Goal: Task Accomplishment & Management: Manage account settings

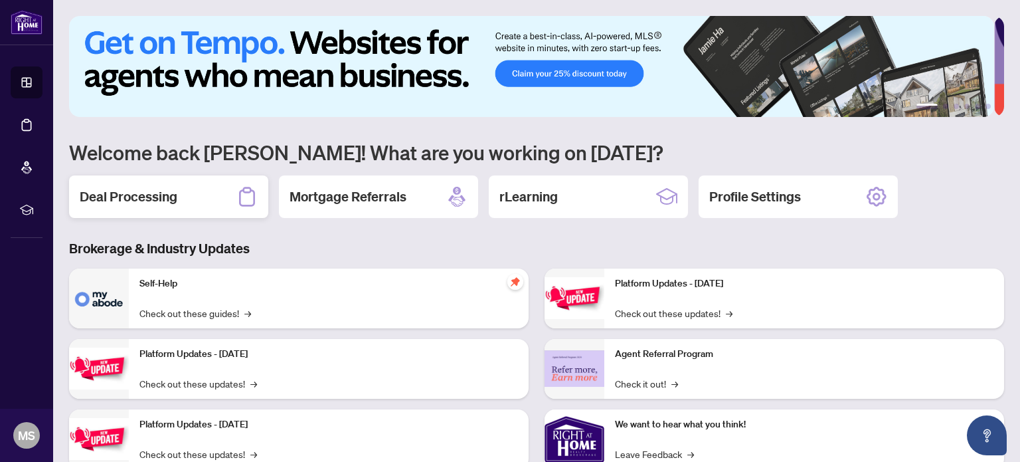
click at [116, 195] on h2 "Deal Processing" at bounding box center [129, 196] width 98 height 19
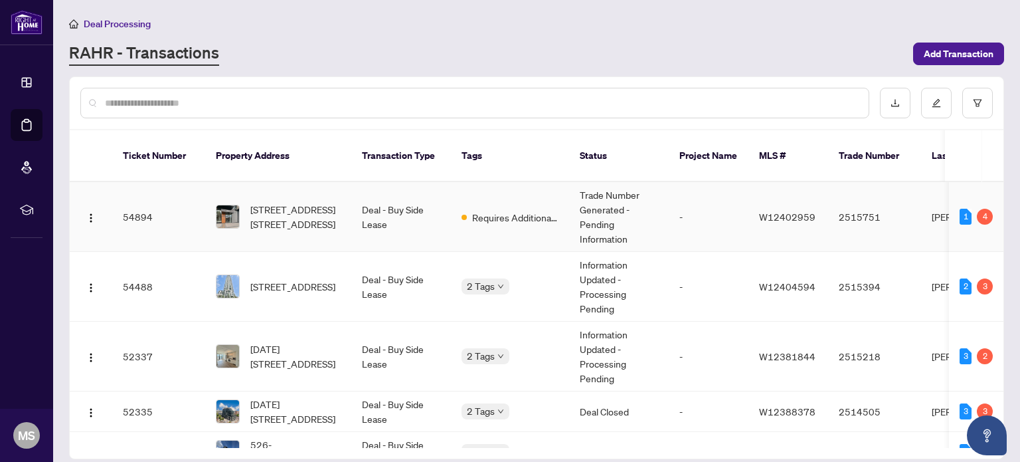
click at [174, 195] on td "54894" at bounding box center [158, 217] width 93 height 70
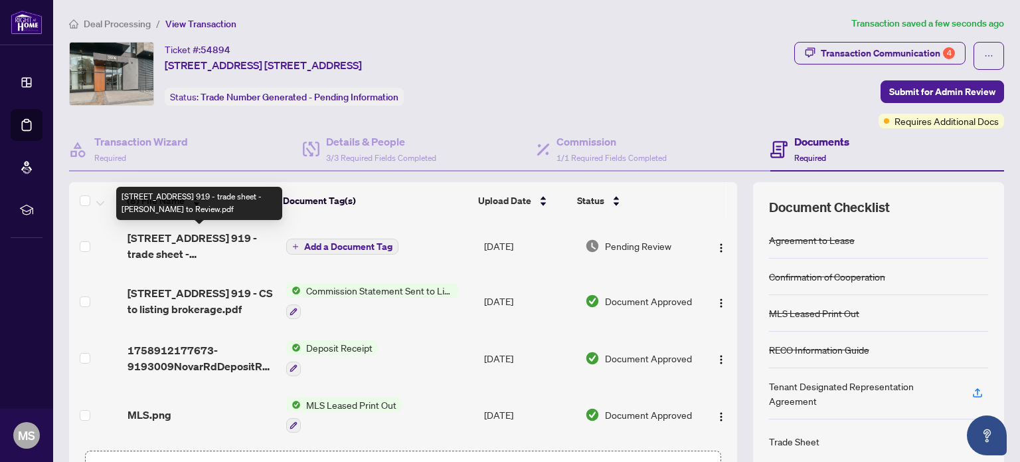
click at [221, 246] on span "[STREET_ADDRESS] 919 - trade sheet - [PERSON_NAME] to Review.pdf" at bounding box center [202, 246] width 148 height 32
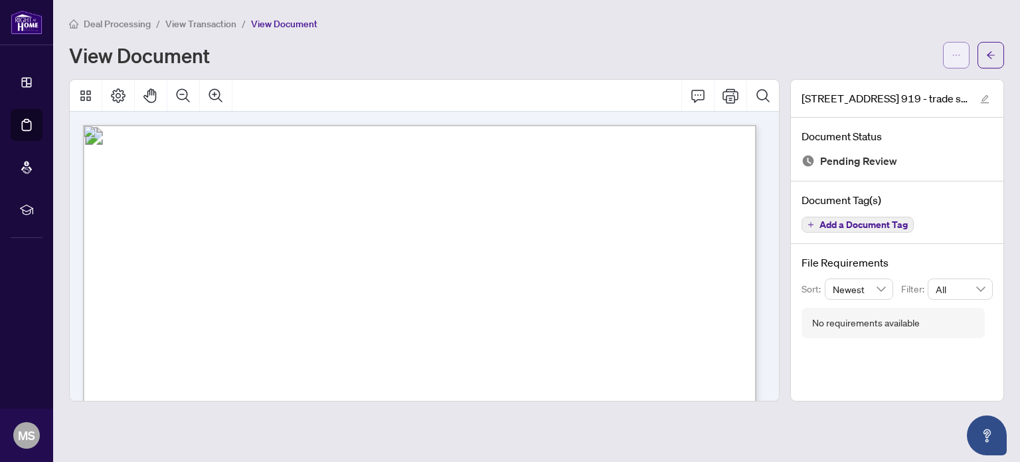
click at [951, 60] on button "button" at bounding box center [956, 55] width 27 height 27
click at [907, 90] on span "Download" at bounding box center [908, 83] width 101 height 15
click at [141, 26] on span "Deal Processing" at bounding box center [117, 24] width 67 height 12
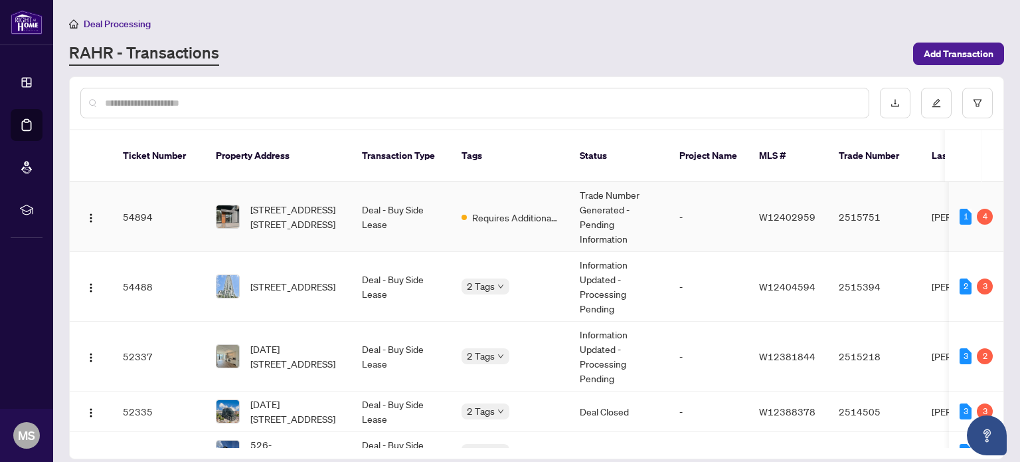
click at [401, 206] on td "Deal - Buy Side Lease" at bounding box center [401, 217] width 100 height 70
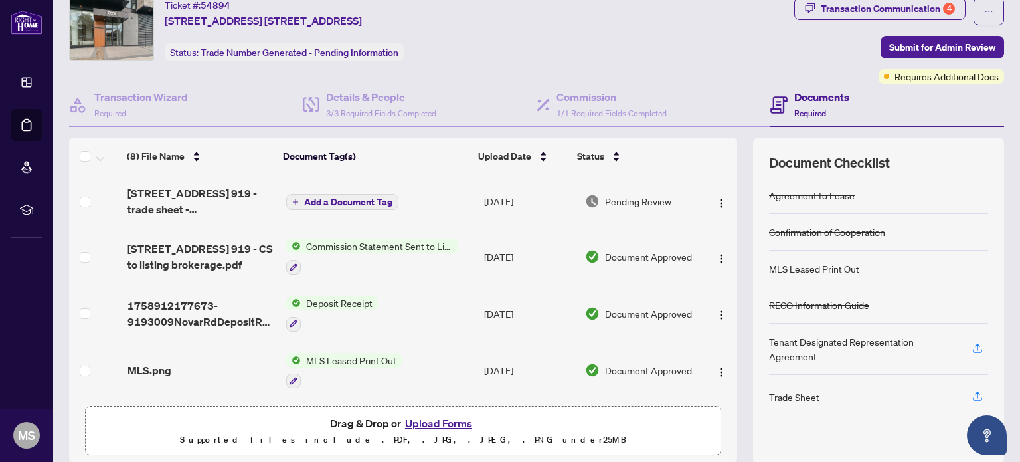
scroll to position [74, 0]
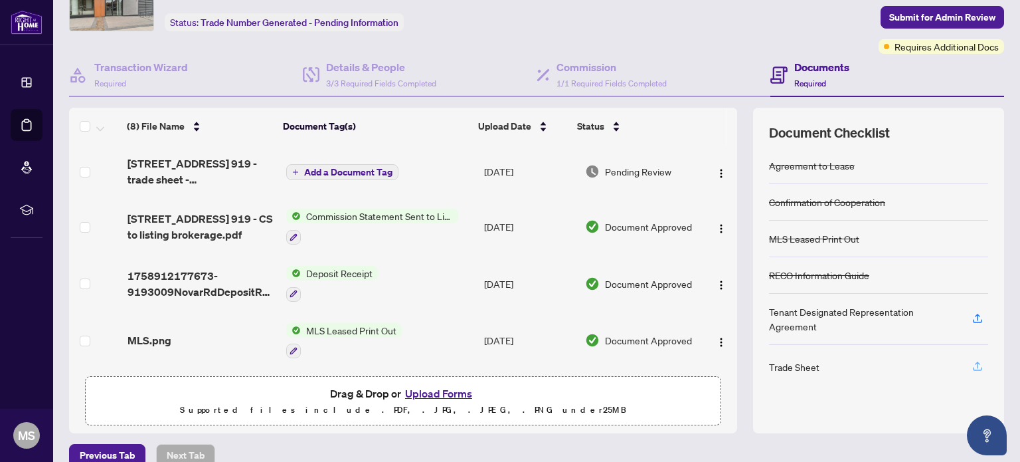
click at [973, 367] on icon "button" at bounding box center [977, 368] width 9 height 3
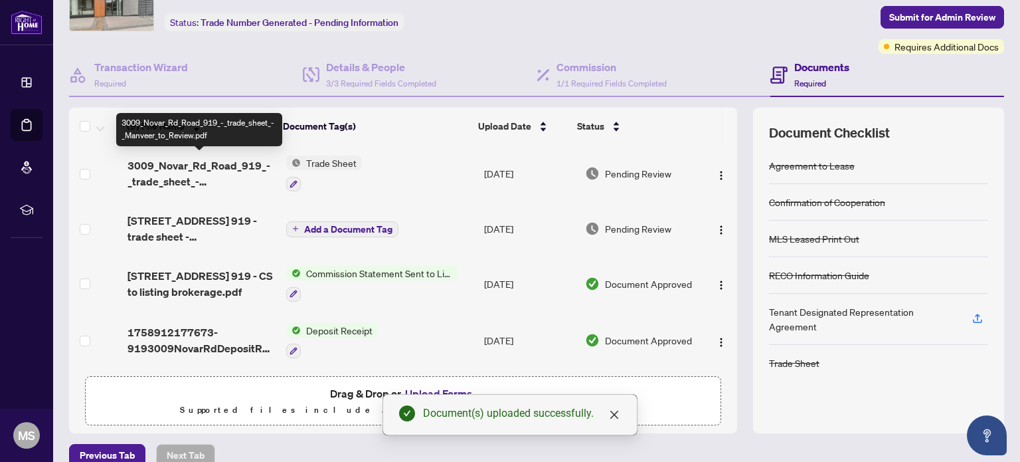
click at [191, 169] on span "3009_Novar_Rd_Road_919_-_trade_sheet_-_Manveer_to_Review.pdf" at bounding box center [202, 173] width 148 height 32
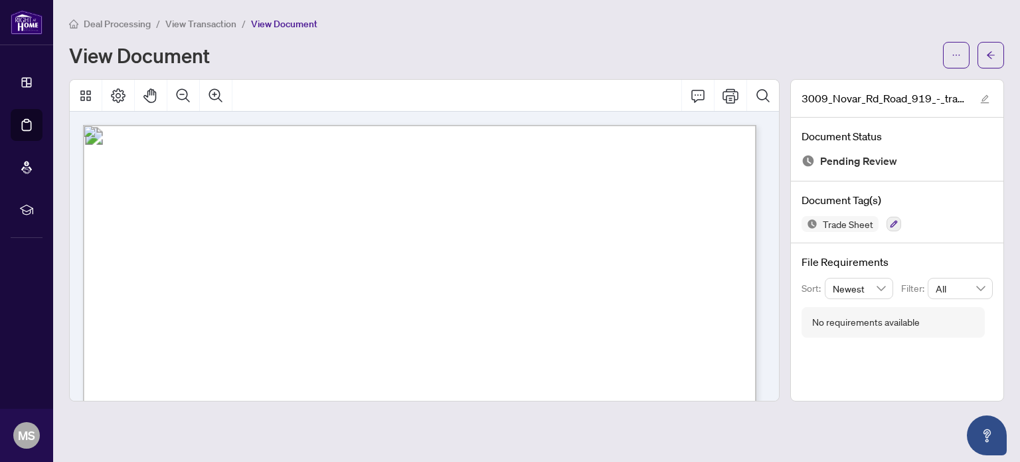
click at [194, 23] on span "View Transaction" at bounding box center [200, 24] width 71 height 12
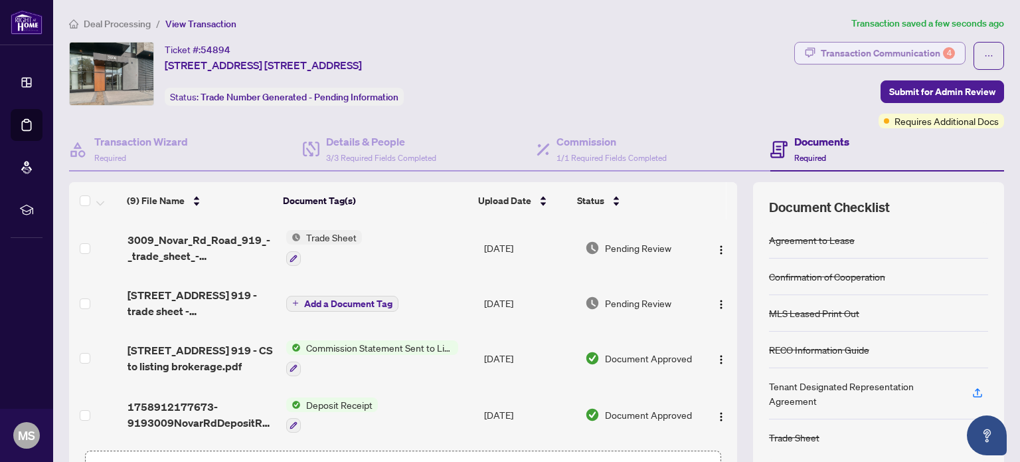
click at [877, 58] on div "Transaction Communication 4" at bounding box center [888, 53] width 134 height 21
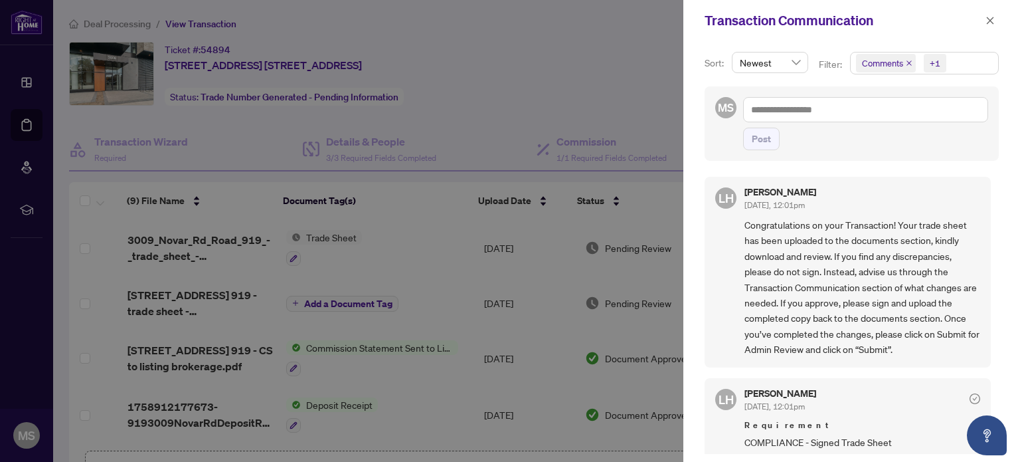
click at [620, 80] on div at bounding box center [510, 231] width 1020 height 462
click at [982, 26] on span at bounding box center [990, 21] width 17 height 16
click at [988, 24] on icon "close" at bounding box center [990, 20] width 9 height 9
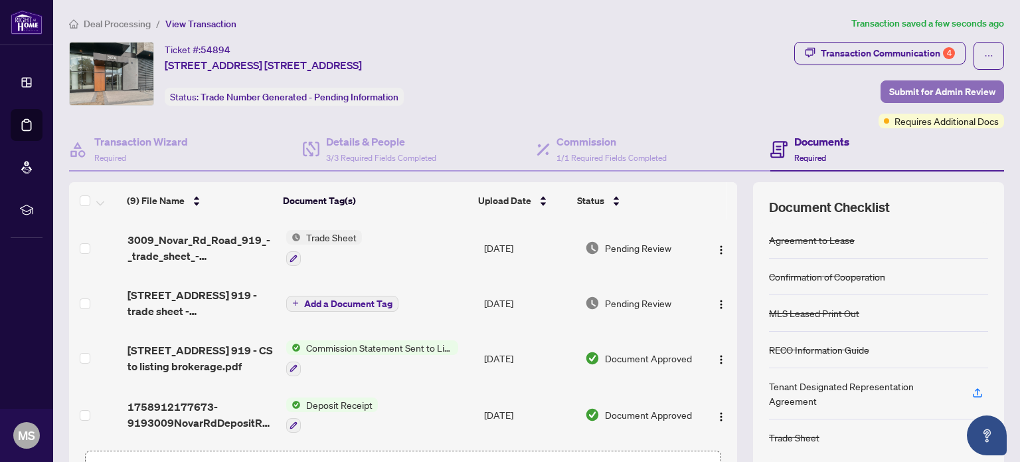
click at [927, 91] on span "Submit for Admin Review" at bounding box center [942, 91] width 106 height 21
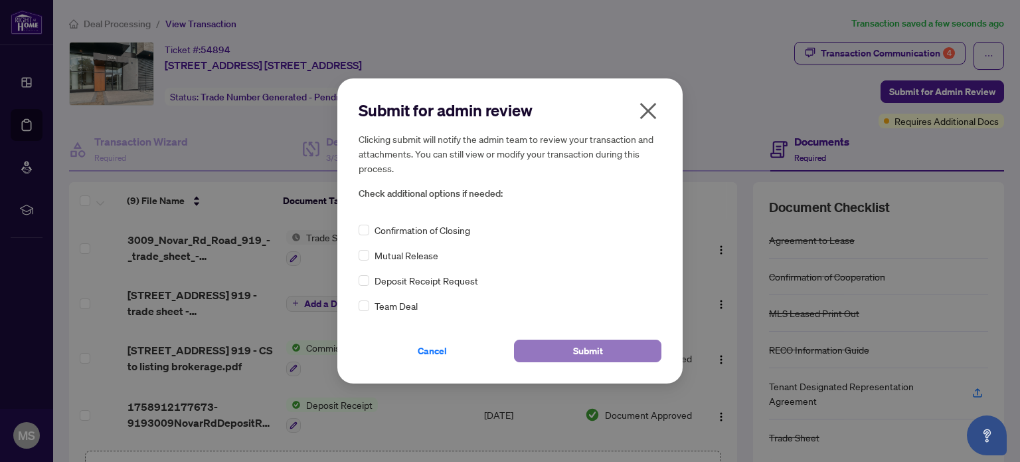
click at [600, 348] on span "Submit" at bounding box center [588, 350] width 30 height 21
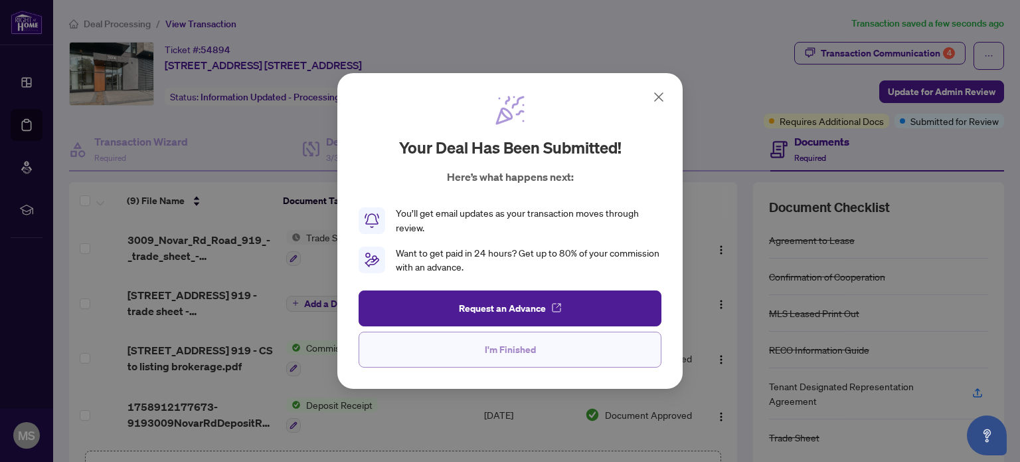
click at [541, 349] on button "I'm Finished" at bounding box center [510, 349] width 303 height 36
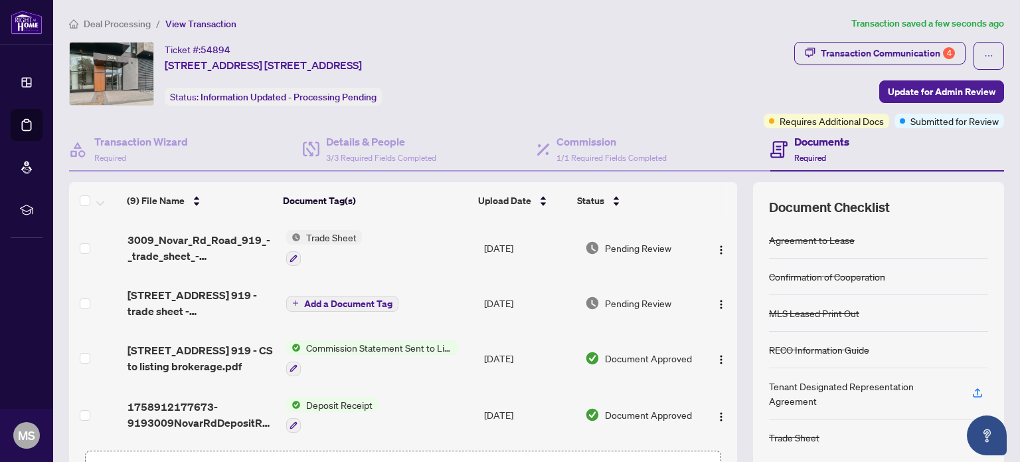
click at [143, 27] on span "Deal Processing" at bounding box center [117, 24] width 67 height 12
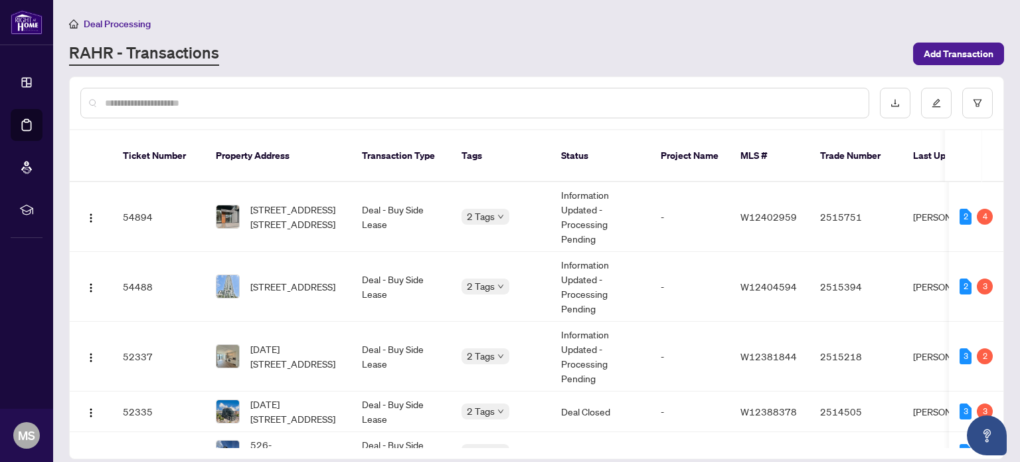
drag, startPoint x: 1010, startPoint y: 207, endPoint x: 999, endPoint y: 250, distance: 45.1
click at [999, 250] on main "Deal Processing [PERSON_NAME] - Transactions Add Transaction Ticket Number Prop…" at bounding box center [536, 231] width 967 height 462
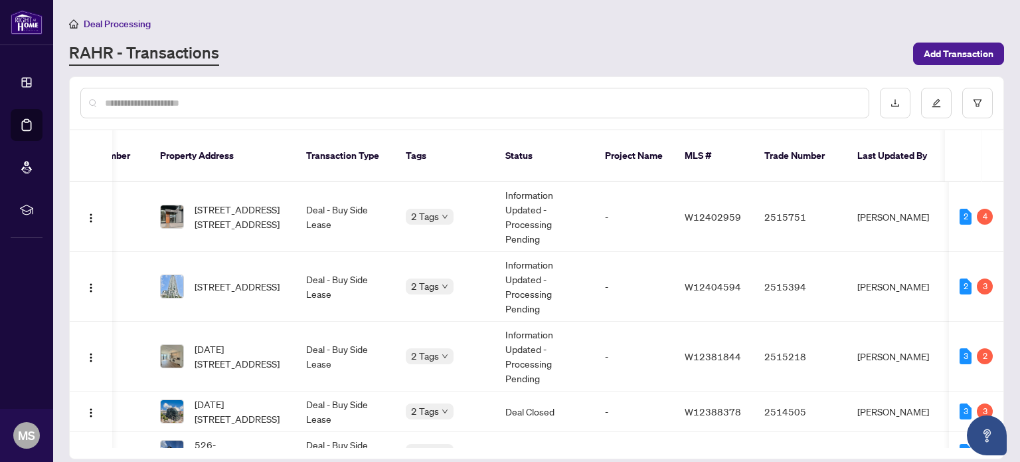
click at [712, 88] on div at bounding box center [474, 103] width 789 height 31
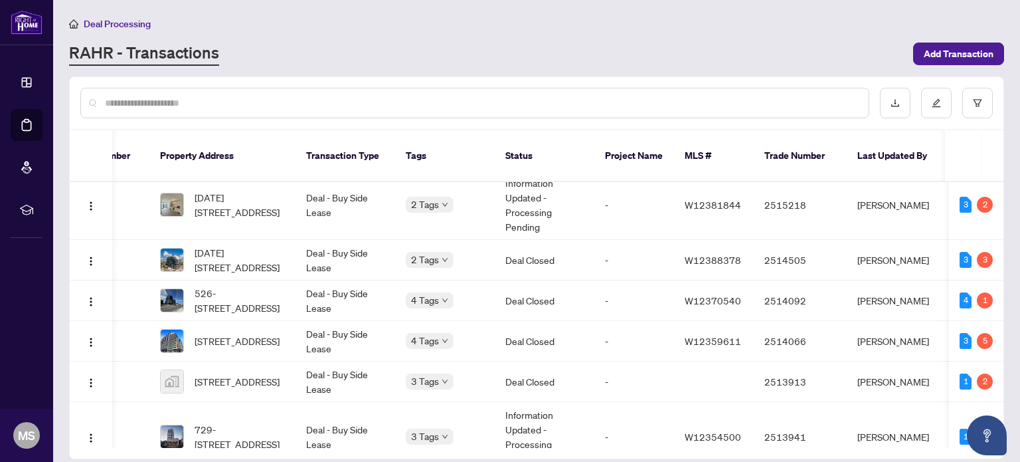
scroll to position [178, 56]
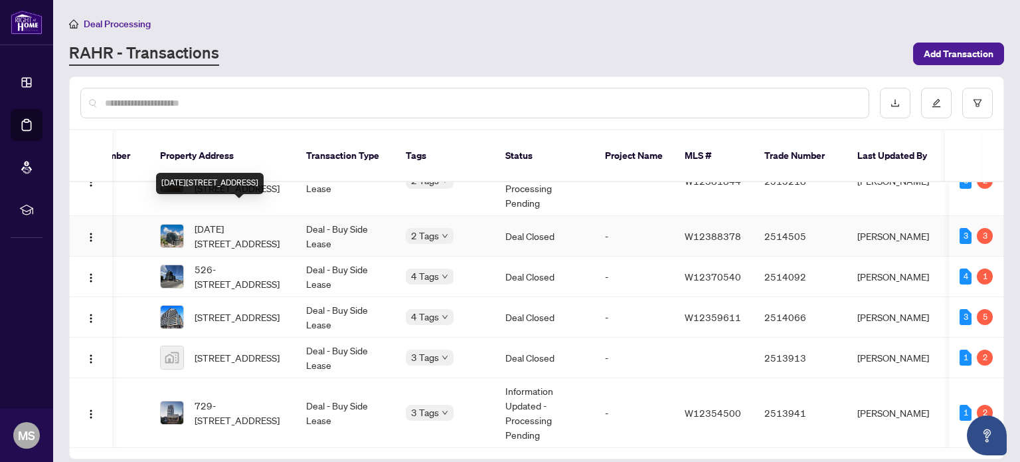
click at [242, 221] on span "[DATE][STREET_ADDRESS]" at bounding box center [240, 235] width 90 height 29
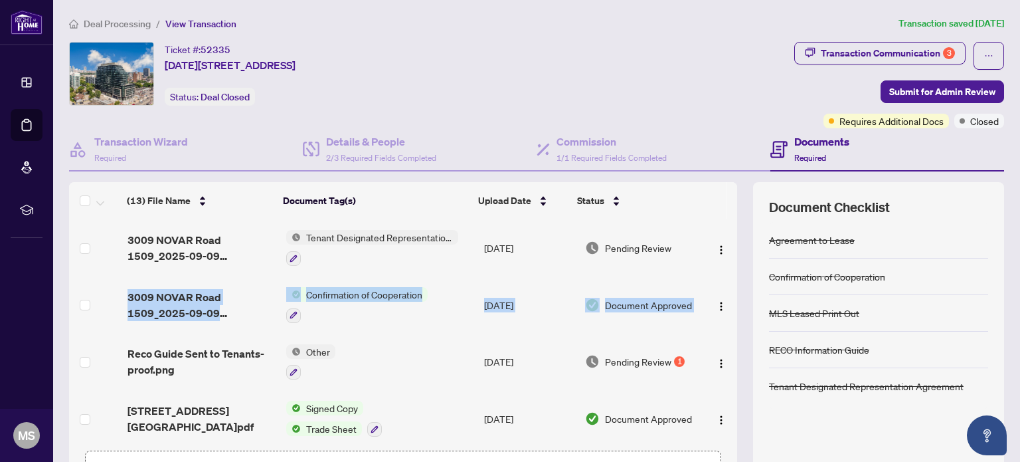
drag, startPoint x: 722, startPoint y: 260, endPoint x: 699, endPoint y: 323, distance: 67.2
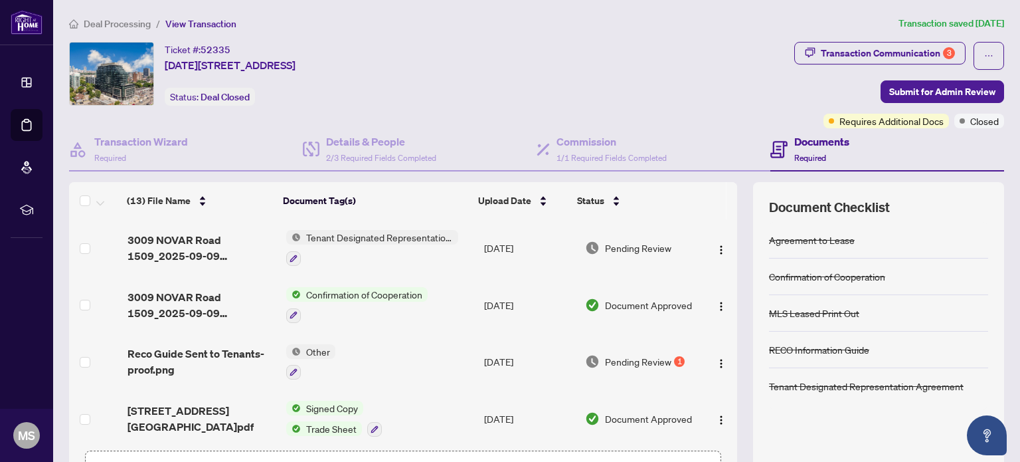
click at [723, 261] on td at bounding box center [720, 247] width 35 height 57
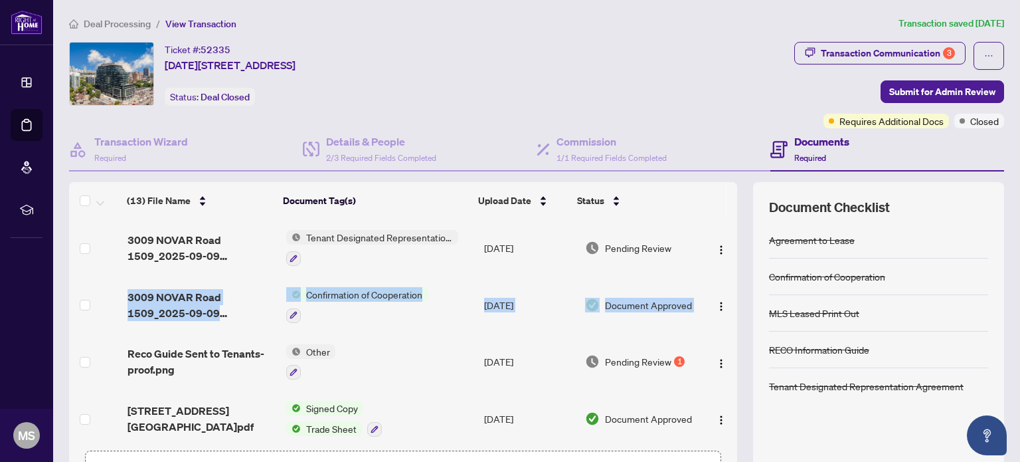
drag, startPoint x: 723, startPoint y: 261, endPoint x: 715, endPoint y: 321, distance: 60.3
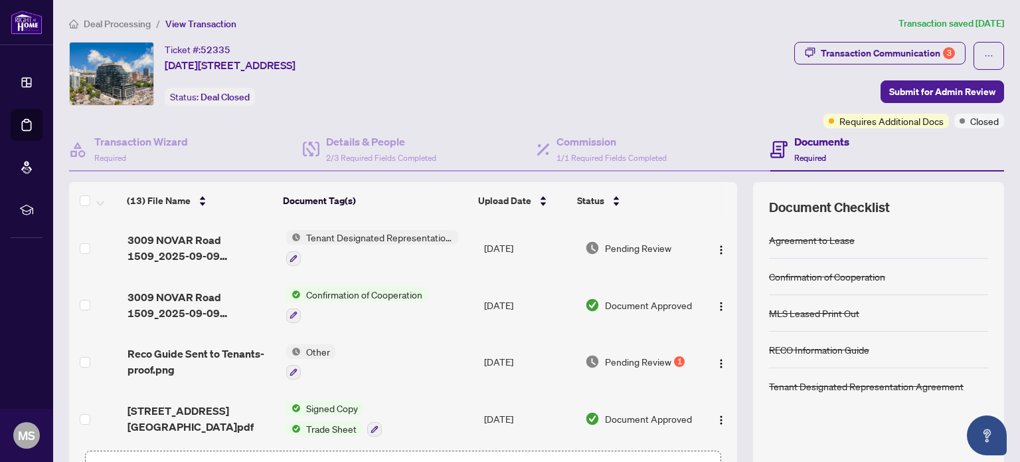
click at [634, 76] on div "Ticket #: 52335 [DATE]-[STREET_ADDRESS] Status: Deal Closed" at bounding box center [429, 74] width 720 height 64
drag, startPoint x: 720, startPoint y: 244, endPoint x: 717, endPoint y: 262, distance: 18.8
click at [717, 262] on td at bounding box center [720, 247] width 35 height 57
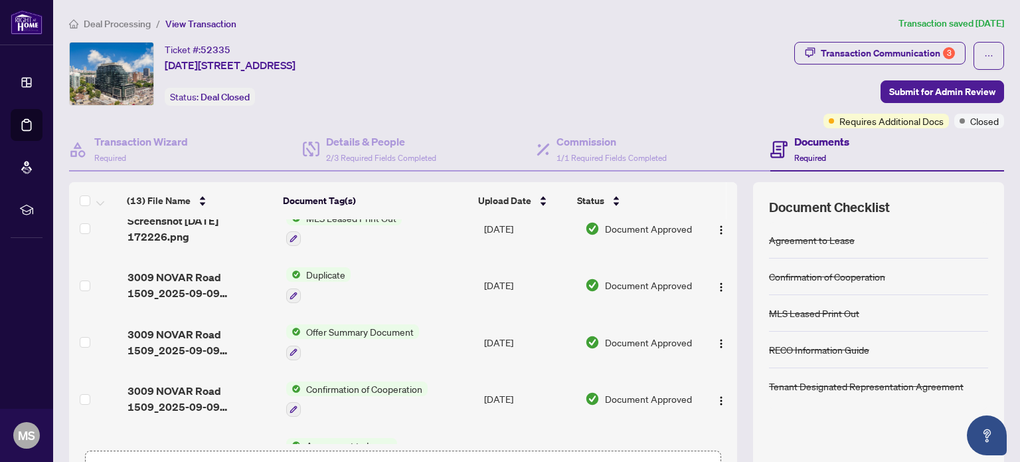
scroll to position [504, 0]
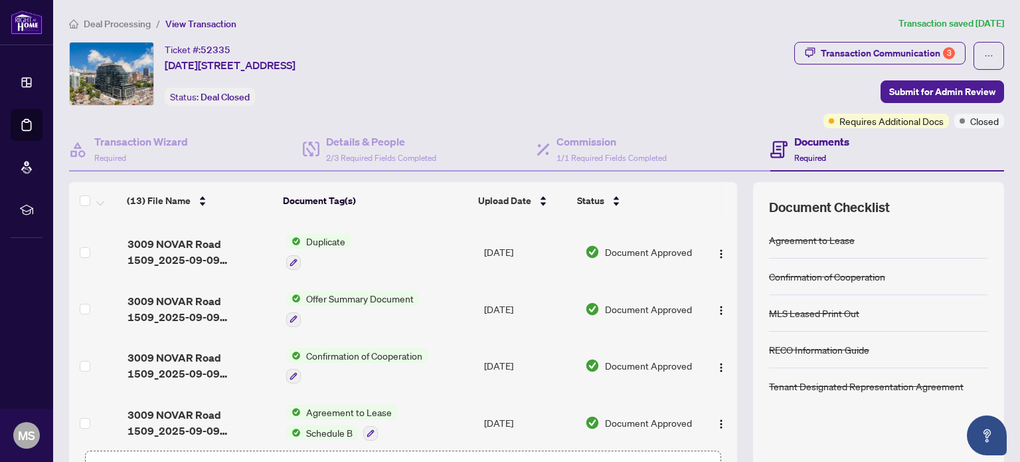
drag, startPoint x: 709, startPoint y: 432, endPoint x: 762, endPoint y: 388, distance: 69.8
click at [762, 388] on div "(13) File Name Document Tag(s) Upload Date Status (13) File Name Document Tag(s…" at bounding box center [536, 344] width 935 height 325
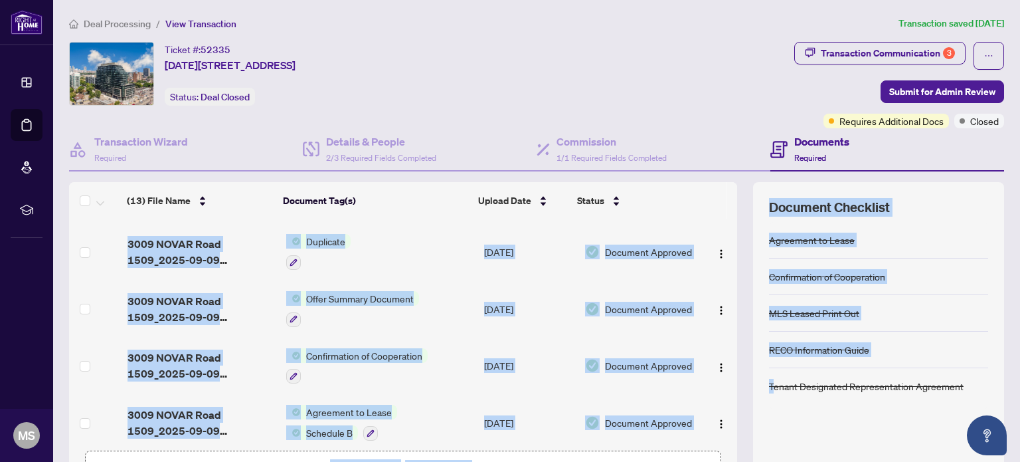
click at [754, 416] on div "Document Checklist Agreement to Lease Confirmation of Cooperation MLS Leased Pr…" at bounding box center [878, 344] width 251 height 325
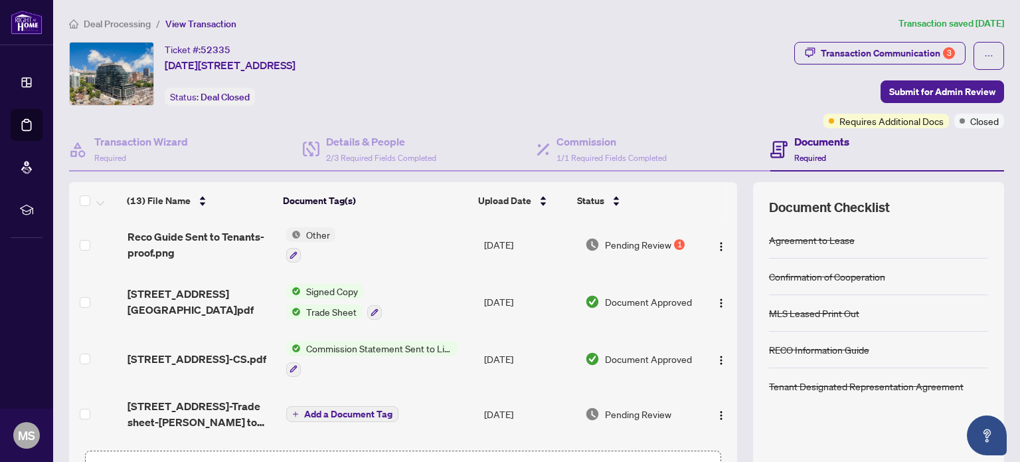
scroll to position [112, 0]
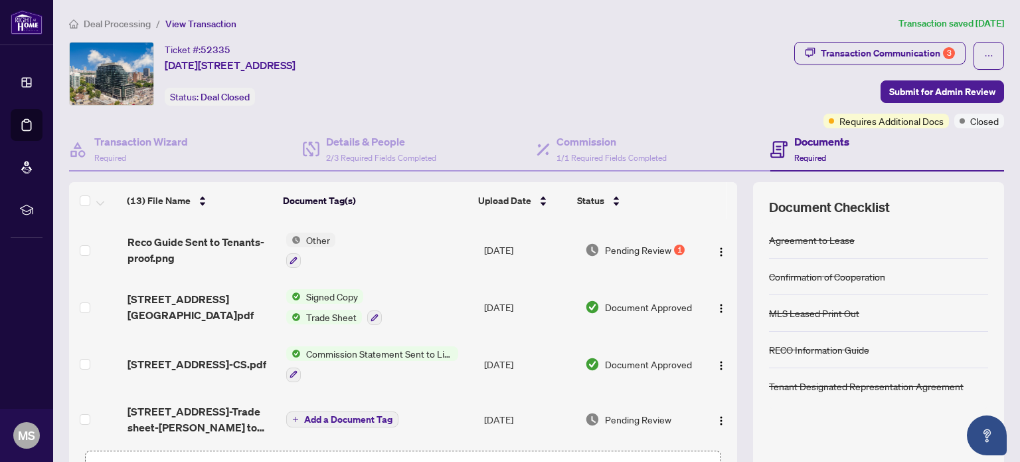
click at [223, 361] on span "[STREET_ADDRESS]-CS.pdf" at bounding box center [197, 364] width 139 height 16
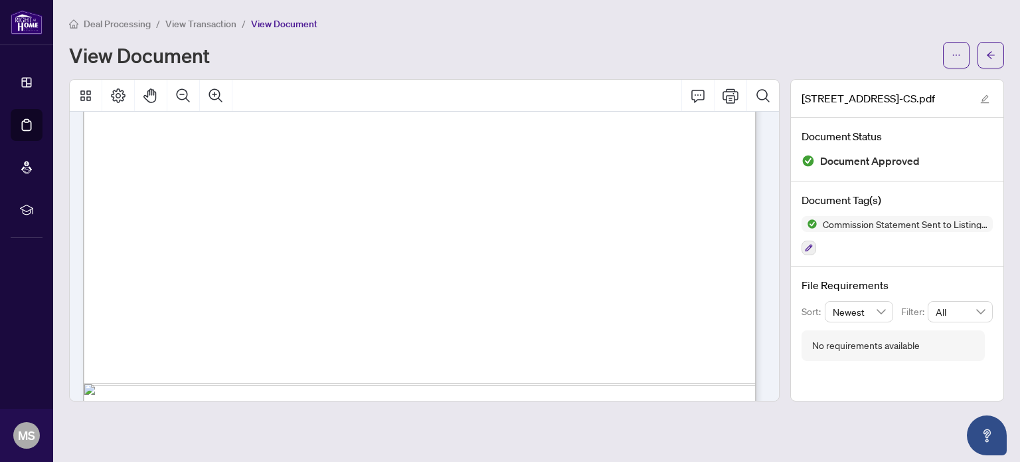
scroll to position [608, 0]
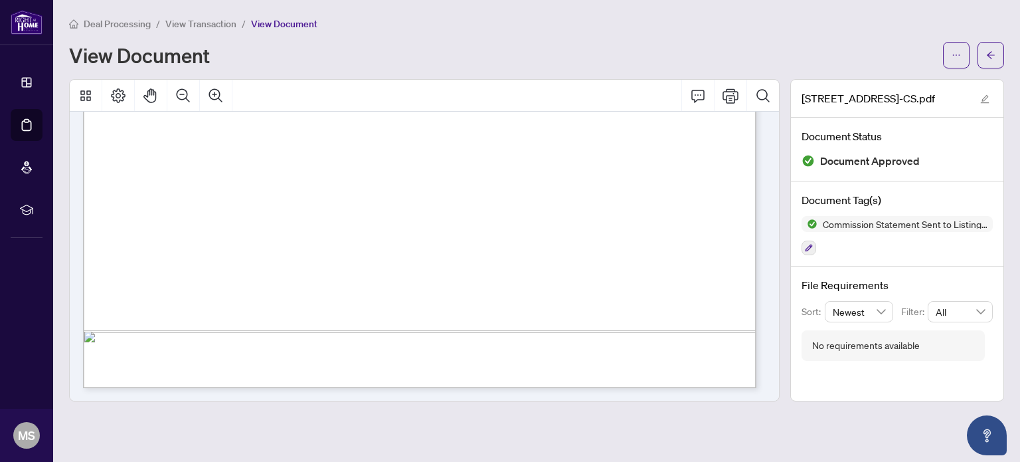
click at [226, 28] on span "View Transaction" at bounding box center [200, 24] width 71 height 12
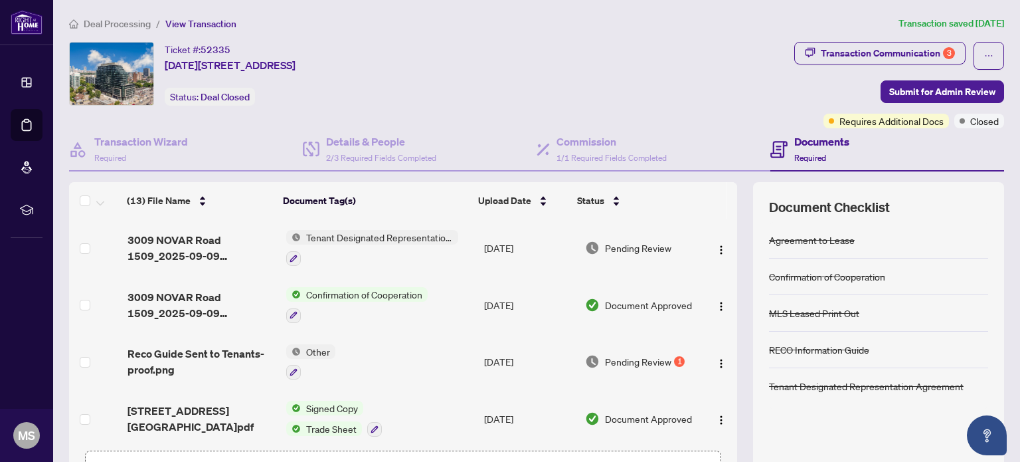
click at [207, 28] on span "View Transaction" at bounding box center [200, 24] width 71 height 12
click at [108, 23] on span "Deal Processing" at bounding box center [117, 24] width 67 height 12
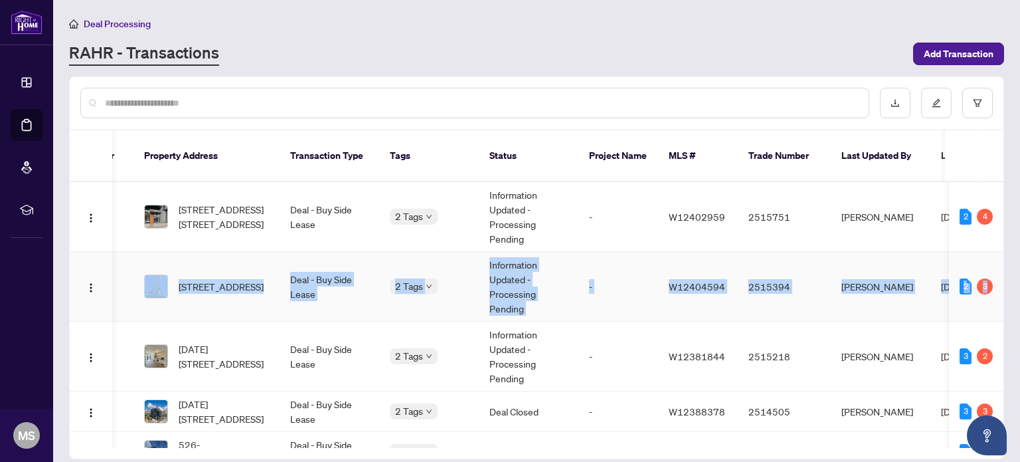
scroll to position [0, 143]
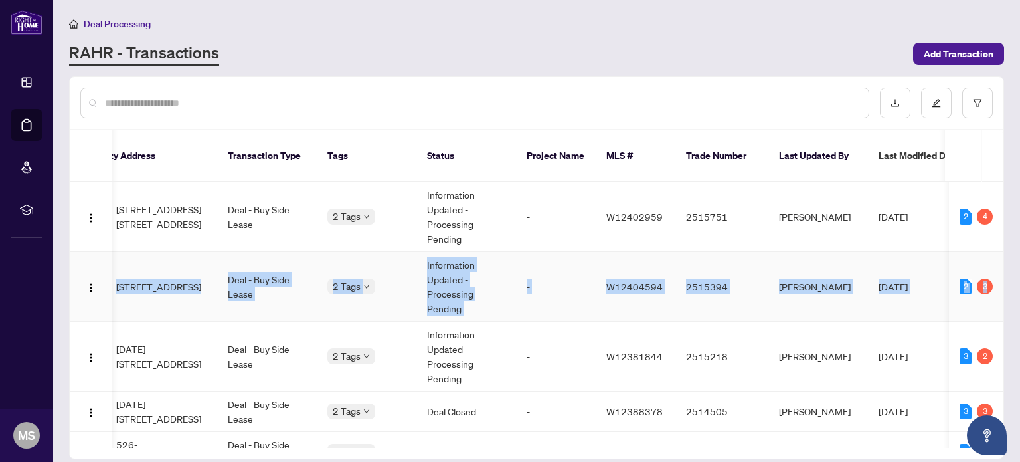
drag, startPoint x: 997, startPoint y: 228, endPoint x: 996, endPoint y: 264, distance: 35.9
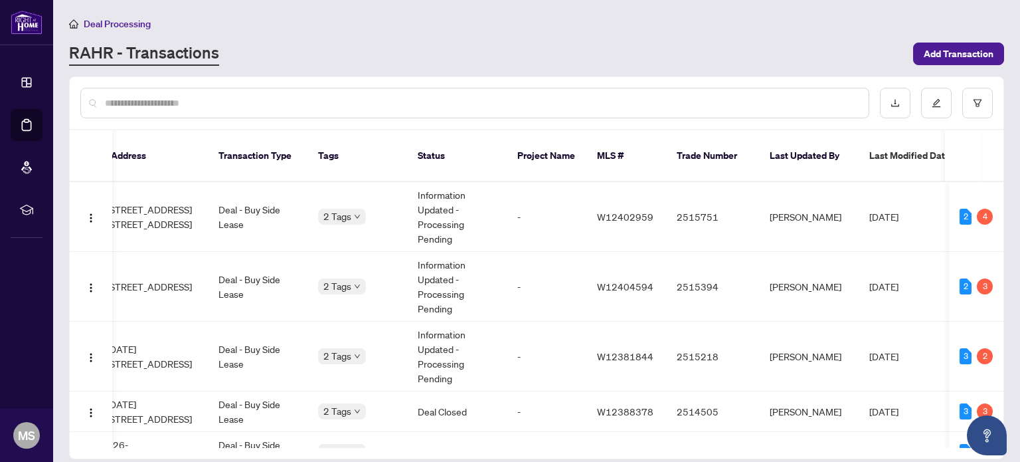
click at [707, 58] on div "RAHR - Transactions" at bounding box center [487, 54] width 836 height 24
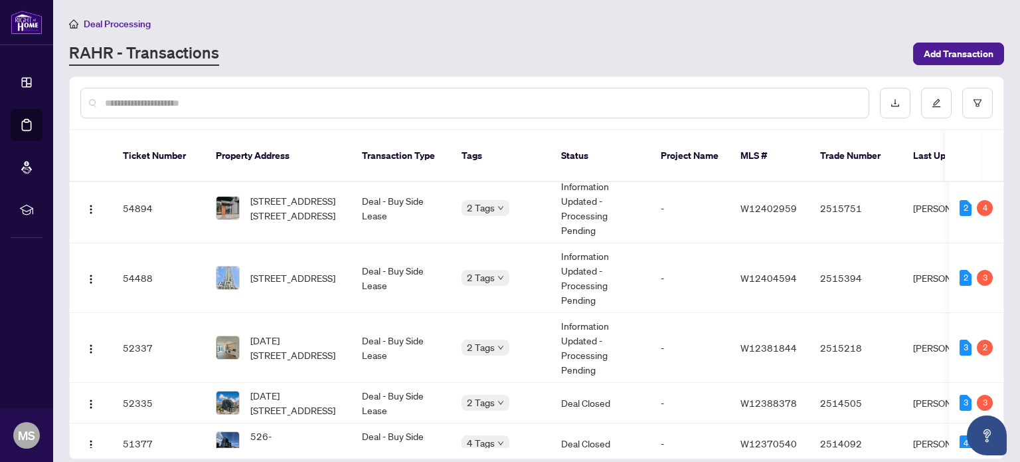
scroll to position [0, 0]
